Goal: Find specific page/section: Find specific page/section

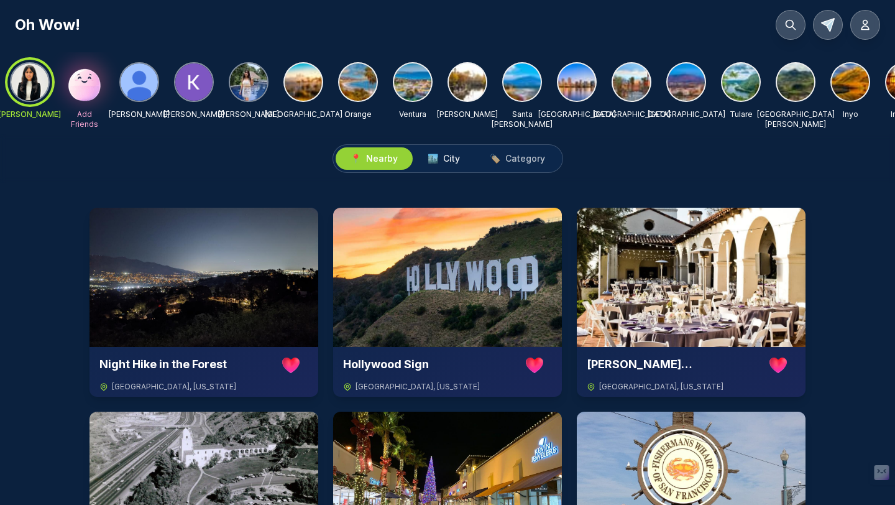
click at [446, 151] on button "🏙️ City" at bounding box center [444, 158] width 62 height 22
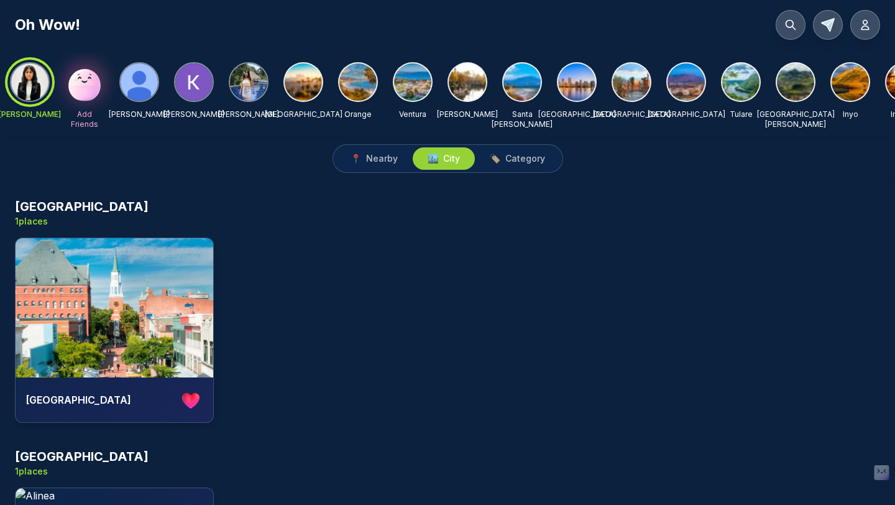
click at [66, 207] on h3 "[GEOGRAPHIC_DATA]" at bounding box center [82, 206] width 134 height 17
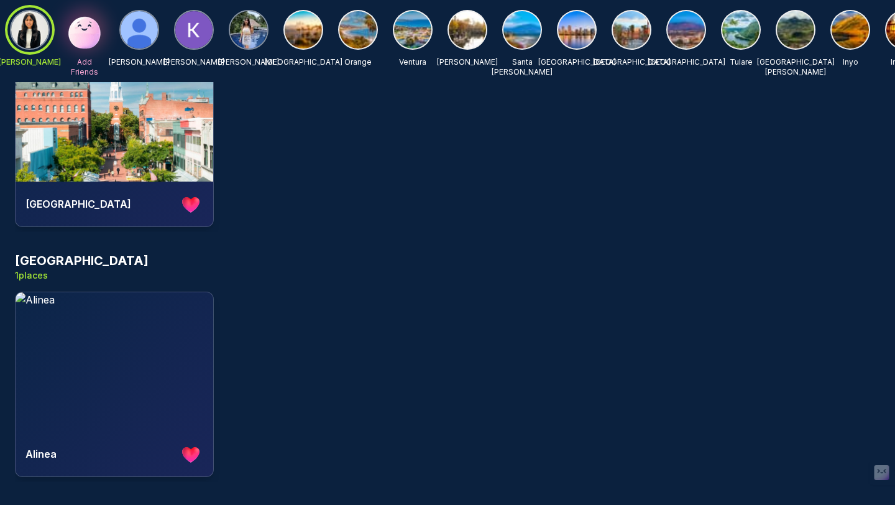
scroll to position [180, 0]
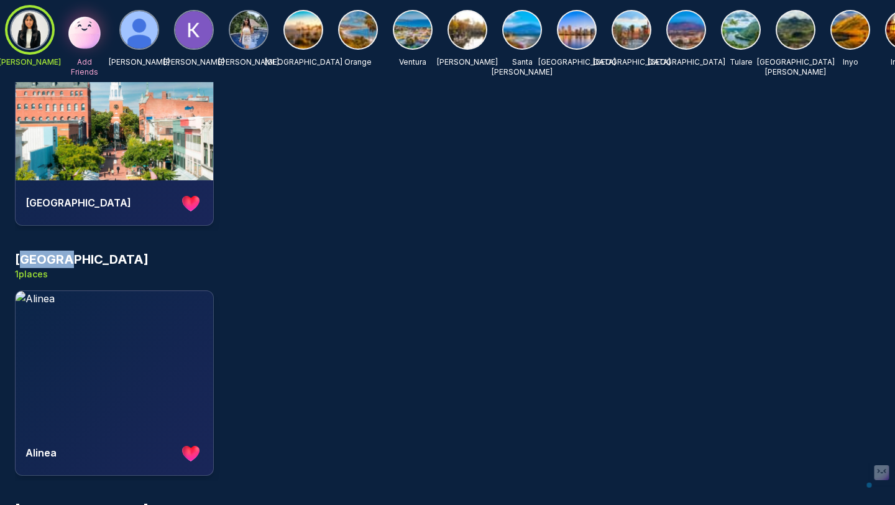
drag, startPoint x: 20, startPoint y: 261, endPoint x: 107, endPoint y: 260, distance: 87.1
click at [108, 260] on div "Chicago 1 places" at bounding box center [448, 266] width 866 height 30
click at [107, 260] on div "Chicago 1 places" at bounding box center [448, 266] width 866 height 30
drag, startPoint x: 78, startPoint y: 257, endPoint x: 9, endPoint y: 257, distance: 68.4
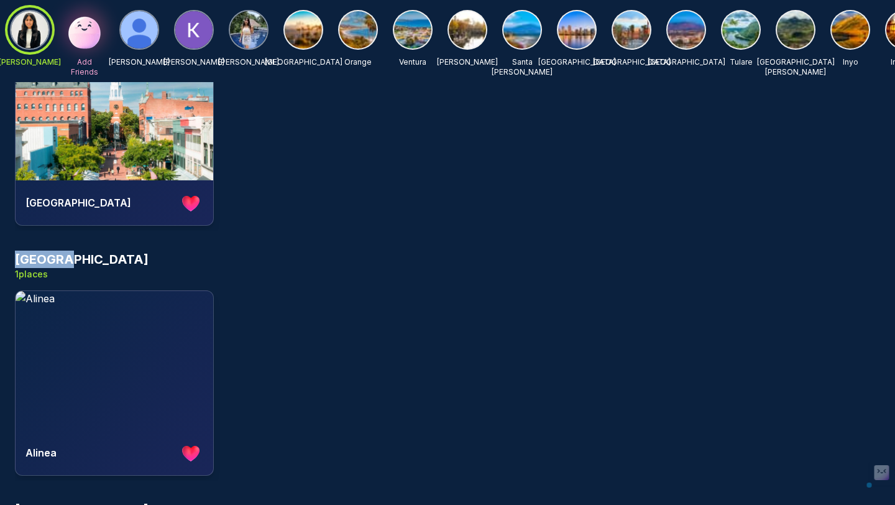
drag, startPoint x: 15, startPoint y: 259, endPoint x: 96, endPoint y: 260, distance: 80.8
click at [96, 260] on div "Chicago 1 places" at bounding box center [448, 266] width 866 height 30
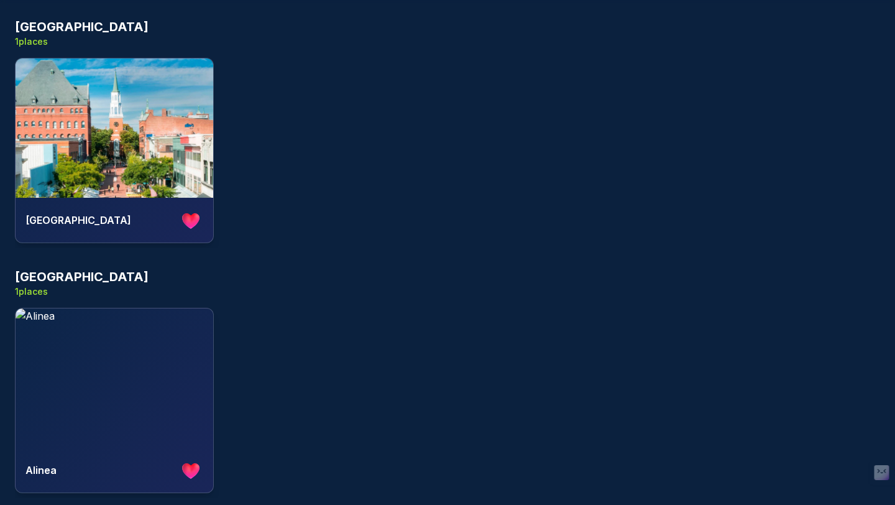
scroll to position [0, 0]
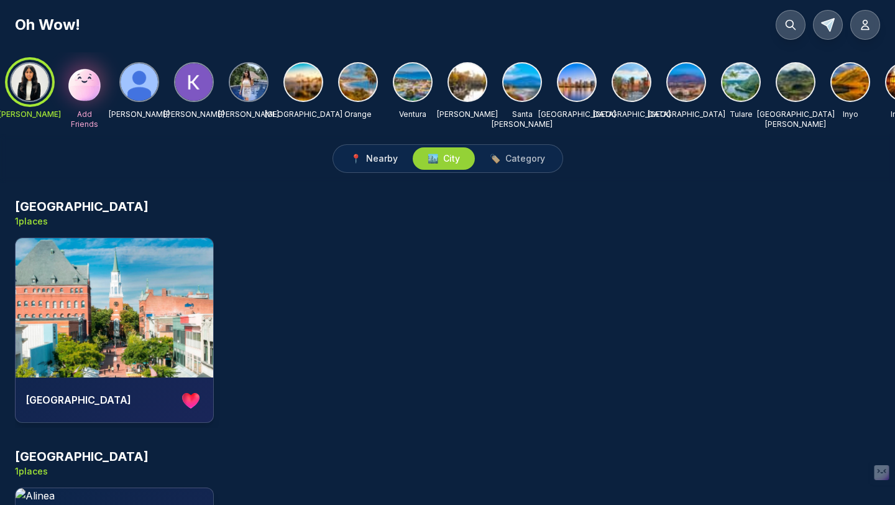
click at [359, 162] on span "📍" at bounding box center [356, 158] width 11 height 12
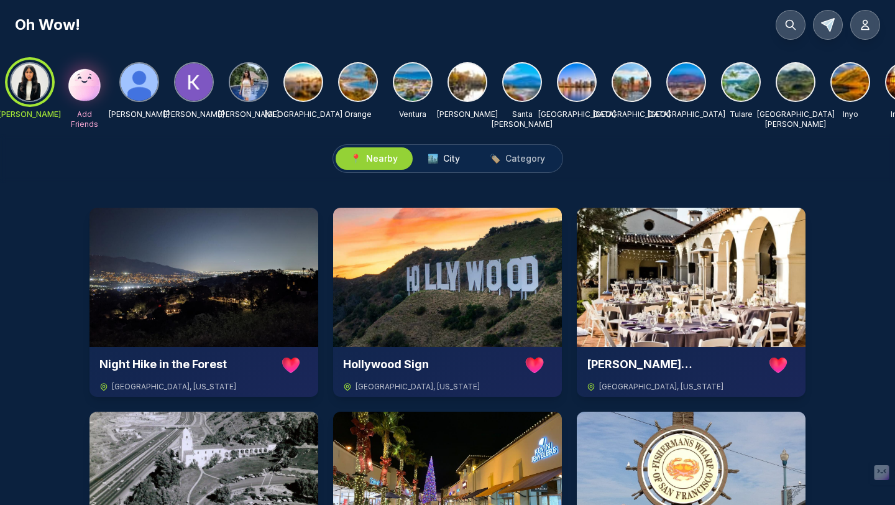
click at [419, 169] on button "🏙️ City" at bounding box center [444, 158] width 62 height 22
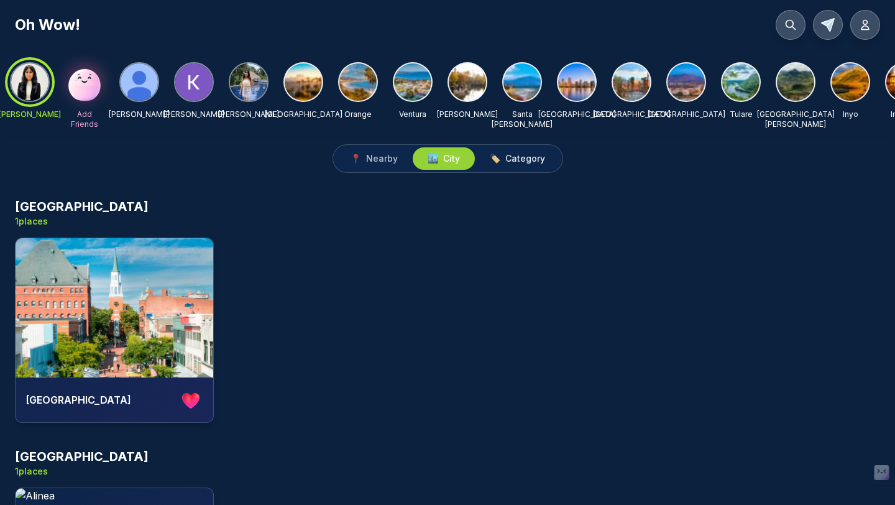
click at [507, 164] on span "Category" at bounding box center [526, 158] width 40 height 12
